Goal: Task Accomplishment & Management: Complete application form

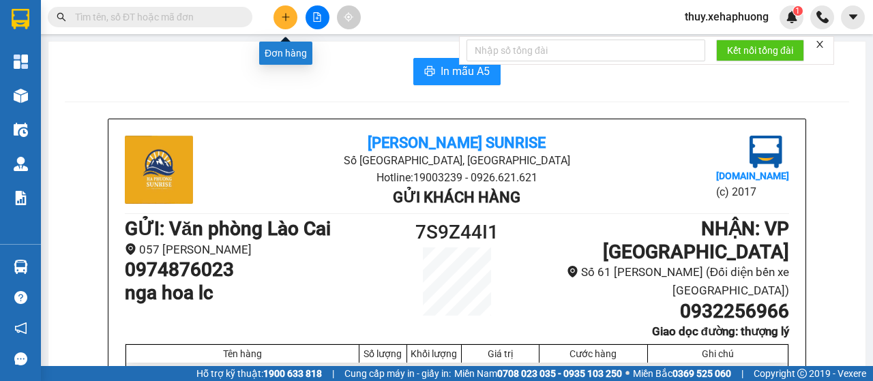
click at [284, 21] on icon "plus" at bounding box center [286, 17] width 10 height 10
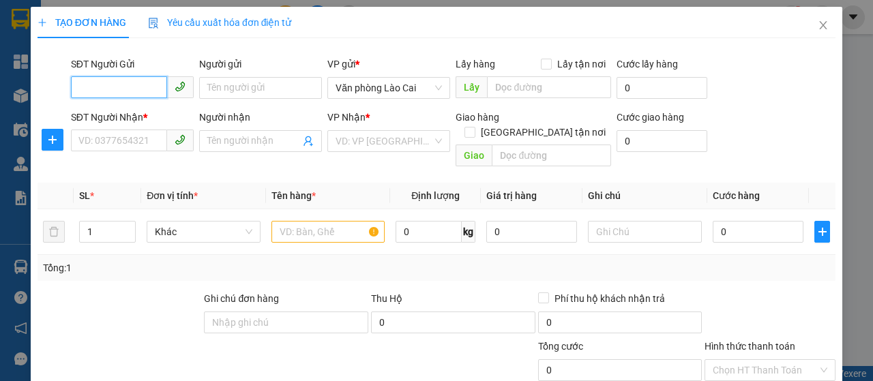
click at [99, 78] on input "SĐT Người Gửi" at bounding box center [119, 87] width 96 height 22
click at [104, 89] on input "SĐT Người Gửi" at bounding box center [119, 87] width 96 height 22
type input "0327476844"
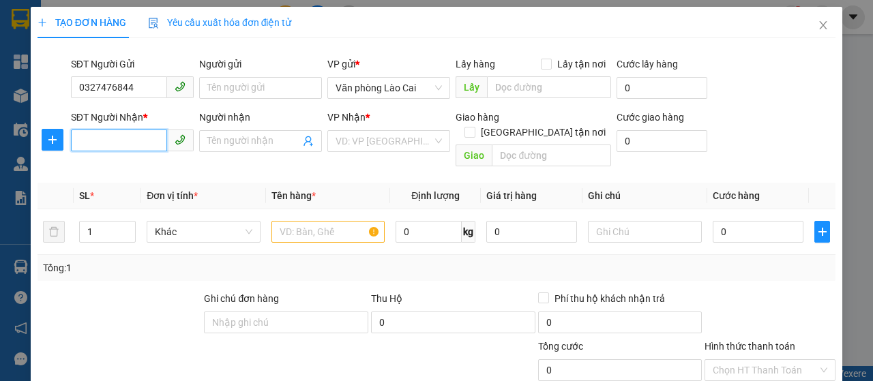
click at [123, 141] on input "SĐT Người Nhận *" at bounding box center [119, 141] width 96 height 22
paste input "0332885415"
type input "0332885415"
click at [339, 144] on input "search" at bounding box center [384, 141] width 97 height 20
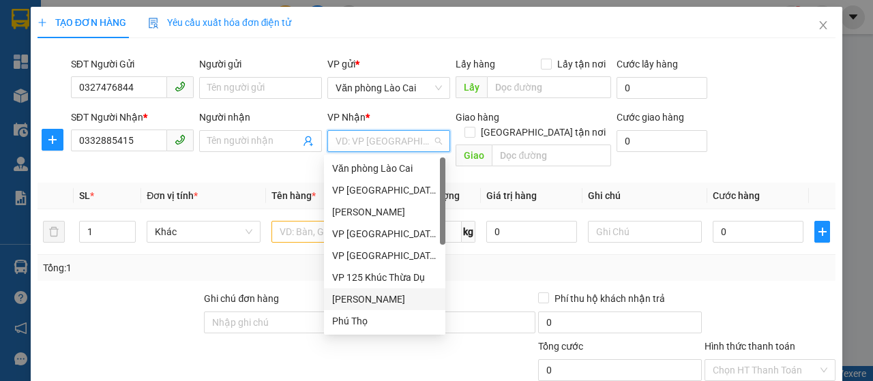
drag, startPoint x: 362, startPoint y: 300, endPoint x: 370, endPoint y: 282, distance: 20.2
click at [362, 300] on div "[PERSON_NAME]" at bounding box center [384, 299] width 105 height 15
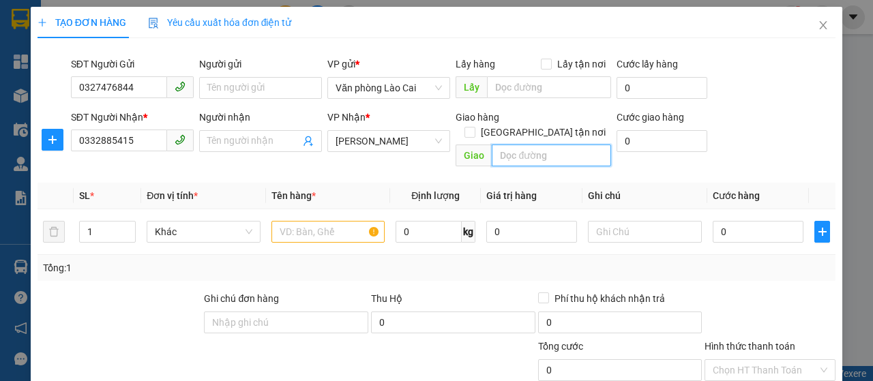
click at [504, 145] on input "text" at bounding box center [551, 156] width 119 height 22
paste input "ngã tư quán toan"
type input "ngã tư quán toan"
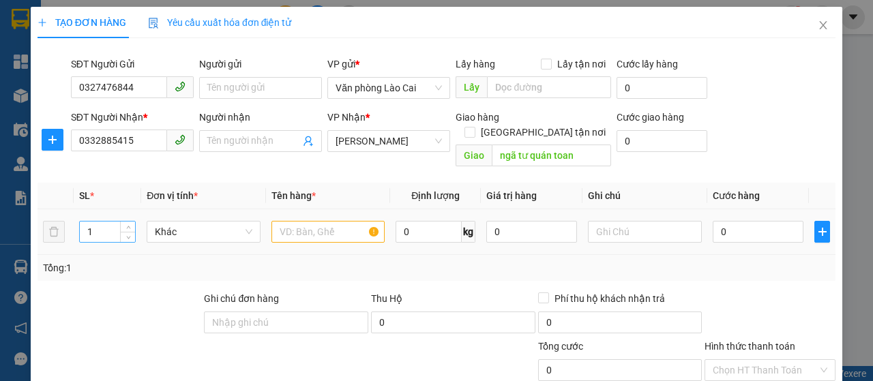
click at [106, 223] on input "1" at bounding box center [108, 232] width 56 height 20
type input "2"
click at [293, 221] on input "text" at bounding box center [329, 232] width 114 height 22
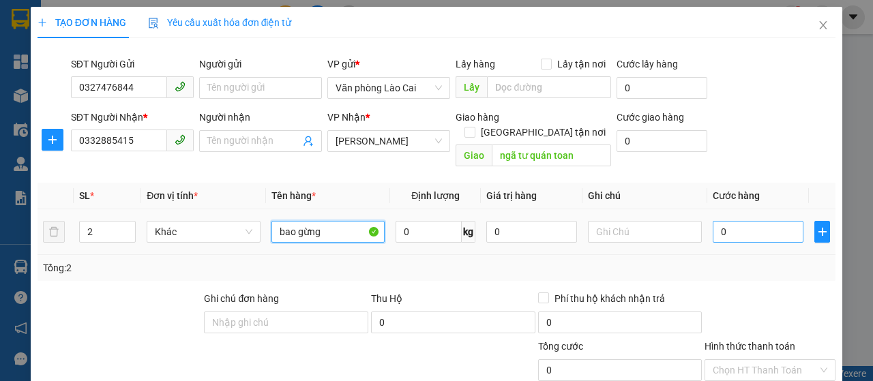
type input "bao gừng"
click at [747, 221] on input "0" at bounding box center [758, 232] width 91 height 22
type input "2"
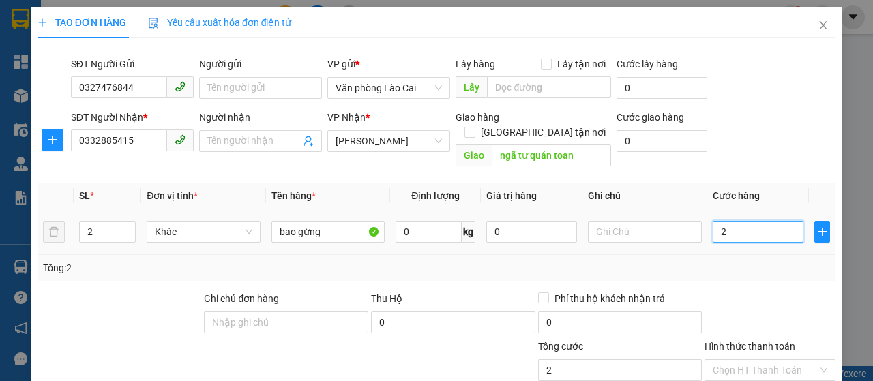
type input "20"
type input "200"
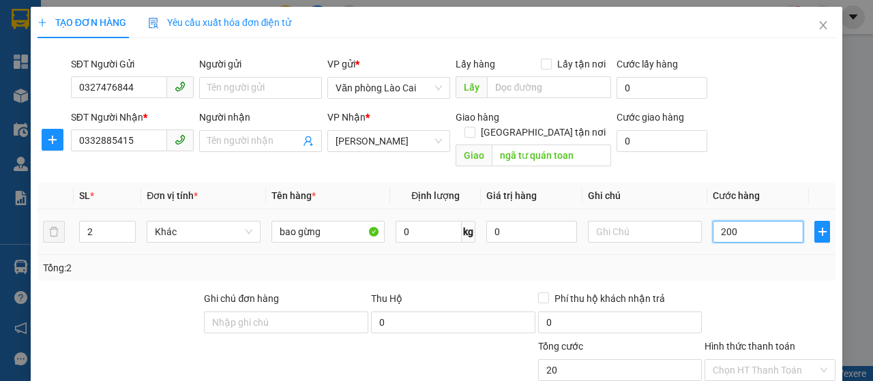
type input "200"
type input "2.000"
type input "20.000"
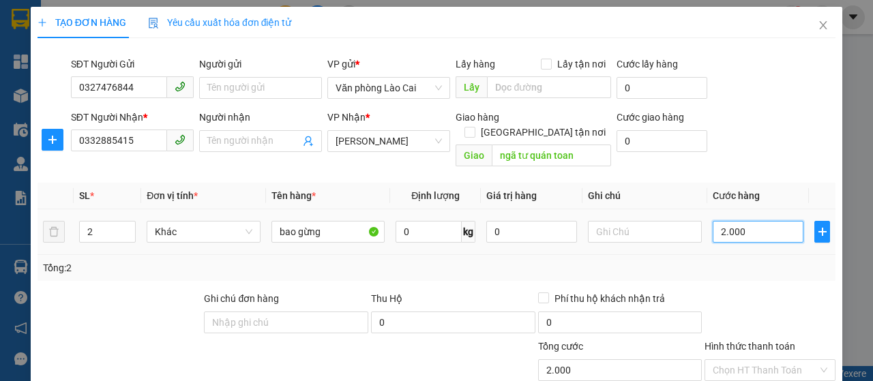
type input "20.000"
type input "200.000"
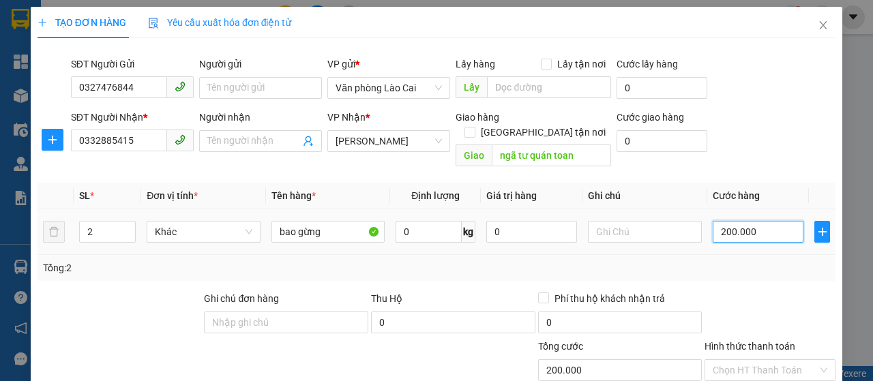
type input "200.000"
click at [738, 263] on div "Tổng: 2" at bounding box center [437, 268] width 798 height 26
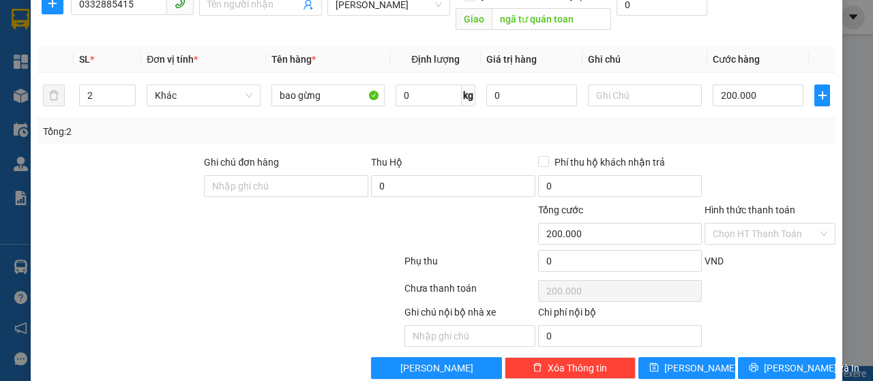
scroll to position [145, 0]
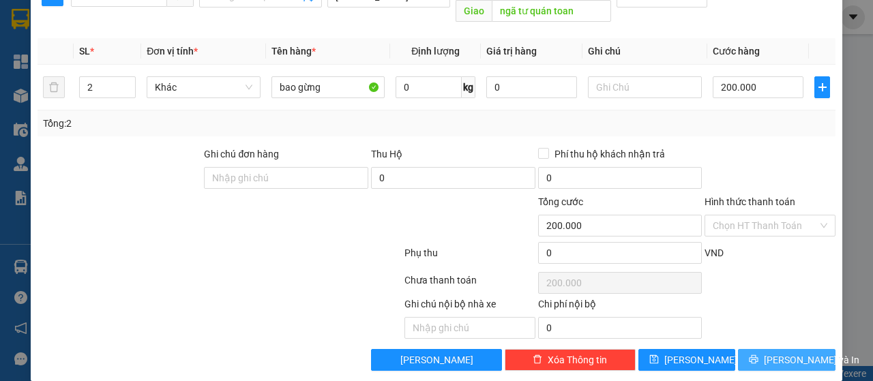
click at [763, 349] on button "[PERSON_NAME] và In" at bounding box center [787, 360] width 98 height 22
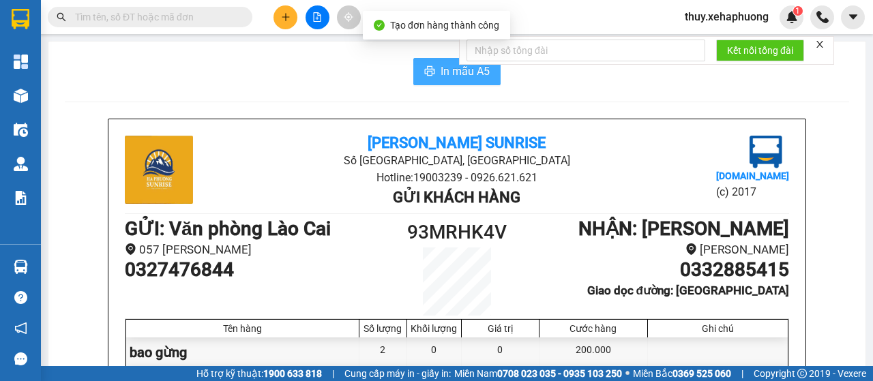
click at [441, 68] on span "In mẫu A5" at bounding box center [465, 71] width 49 height 17
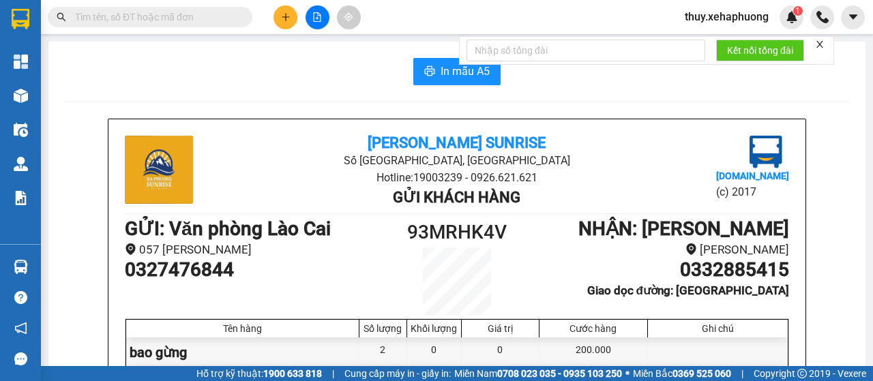
click at [207, 16] on input "text" at bounding box center [155, 17] width 161 height 15
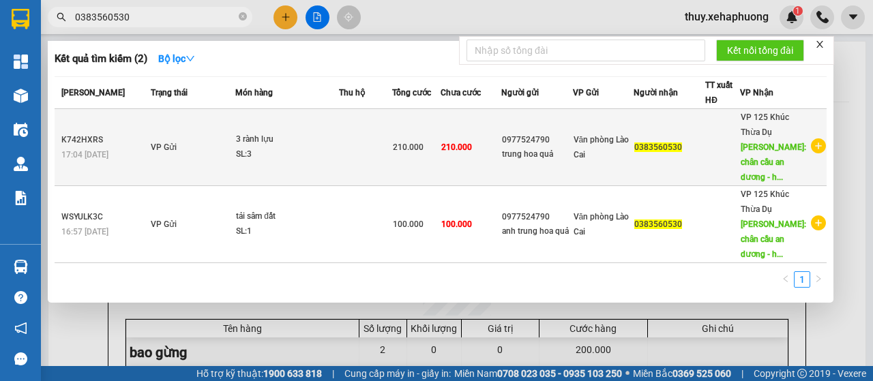
type input "0383560530"
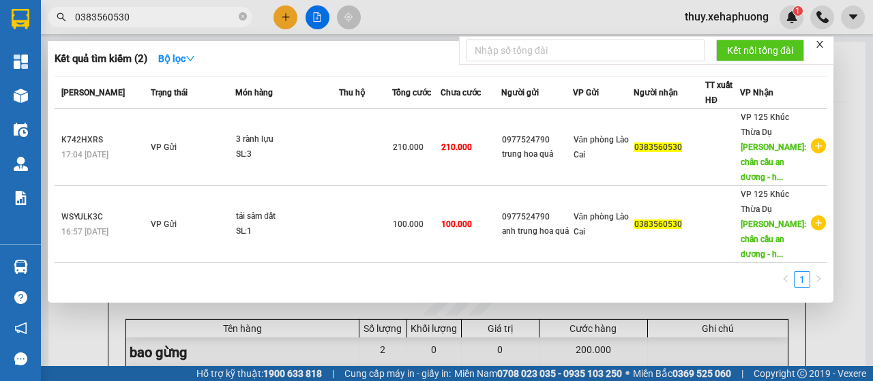
click at [823, 46] on icon "close" at bounding box center [820, 45] width 10 height 10
